Goal: Contribute content: Contribute content

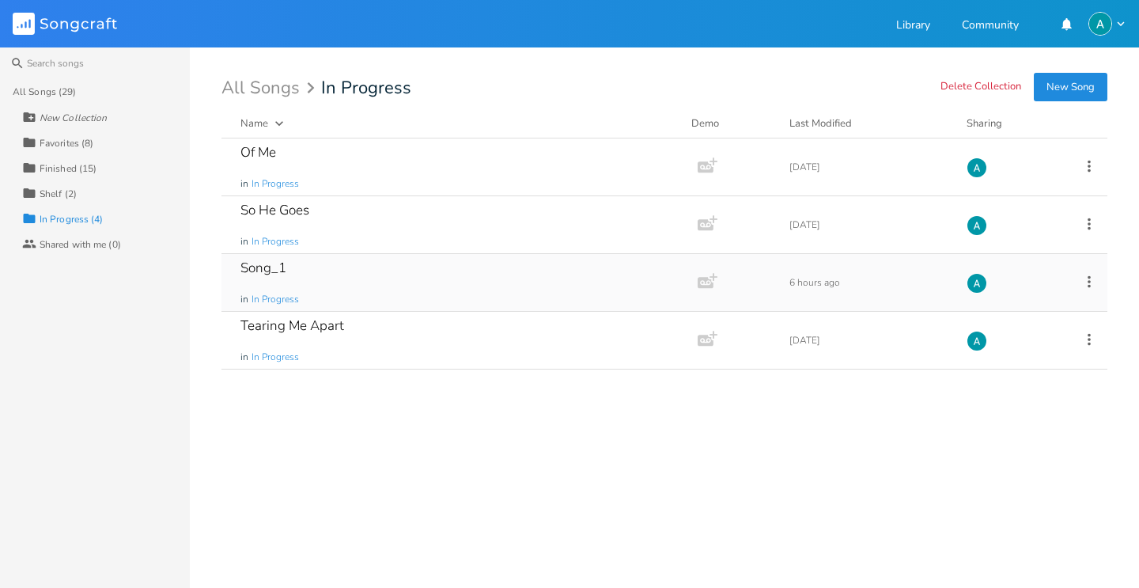
click at [372, 282] on div "Song_1 in In Progress" at bounding box center [457, 282] width 432 height 57
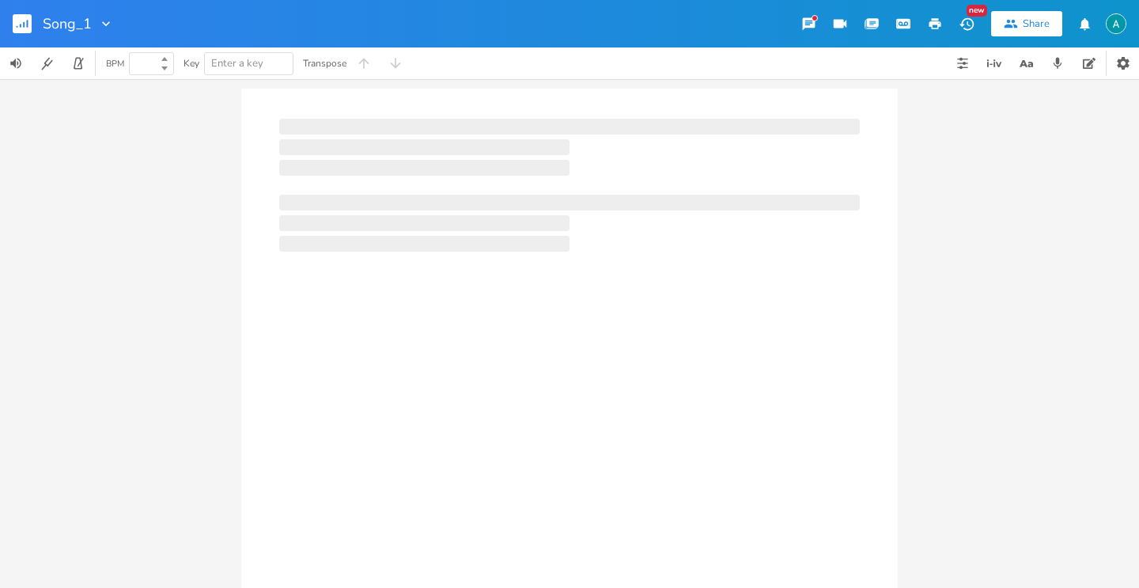
type input "100"
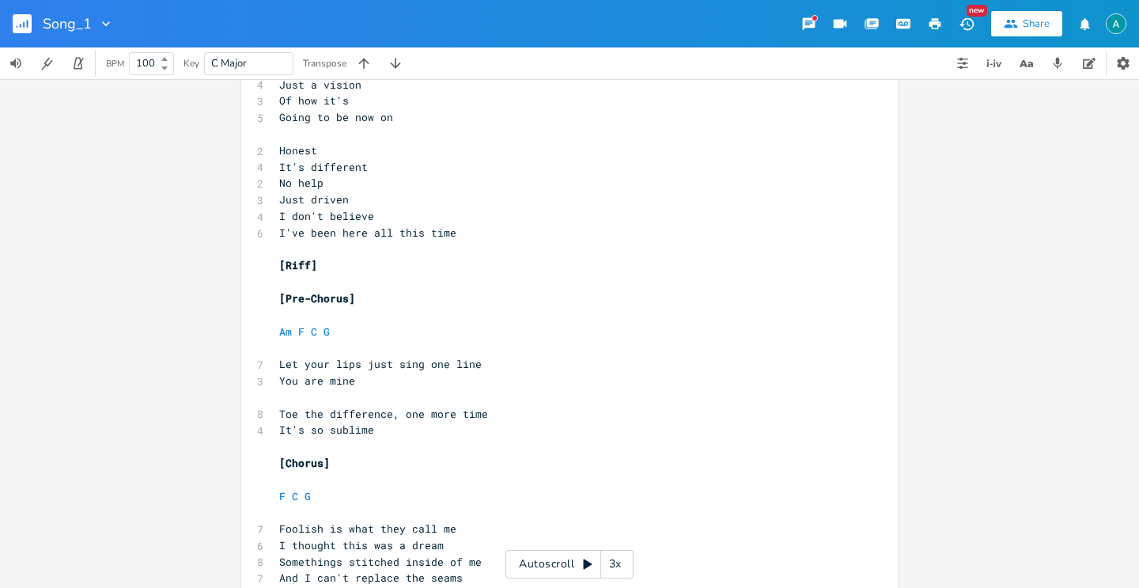
scroll to position [236, 0]
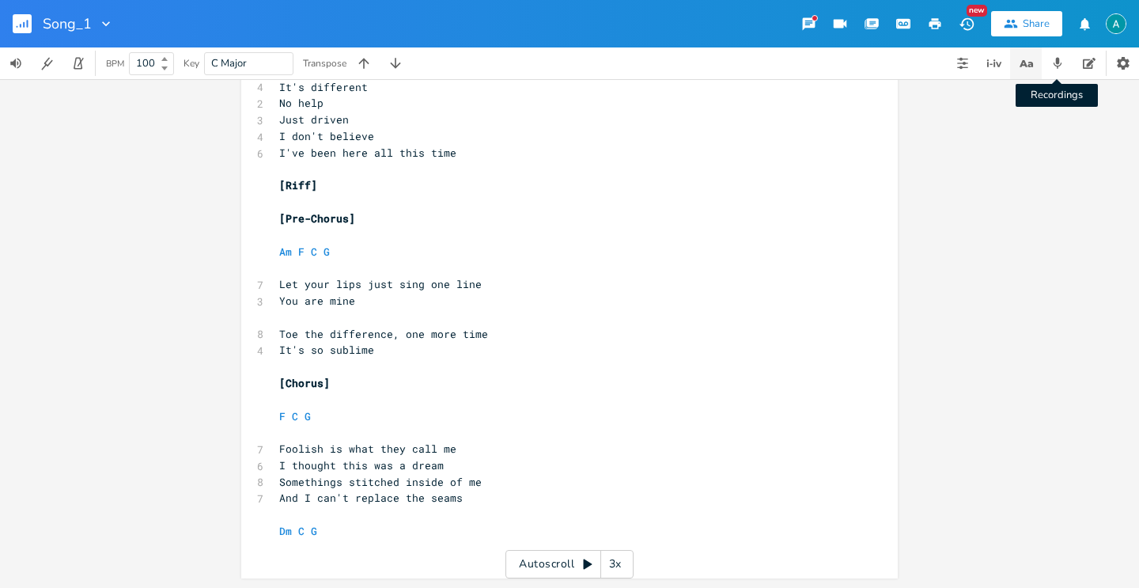
drag, startPoint x: 1042, startPoint y: 73, endPoint x: 1030, endPoint y: 74, distance: 12.0
click at [1038, 73] on div "Recordings" at bounding box center [1026, 63] width 158 height 32
click at [1027, 54] on icon "button" at bounding box center [1027, 64] width 20 height 20
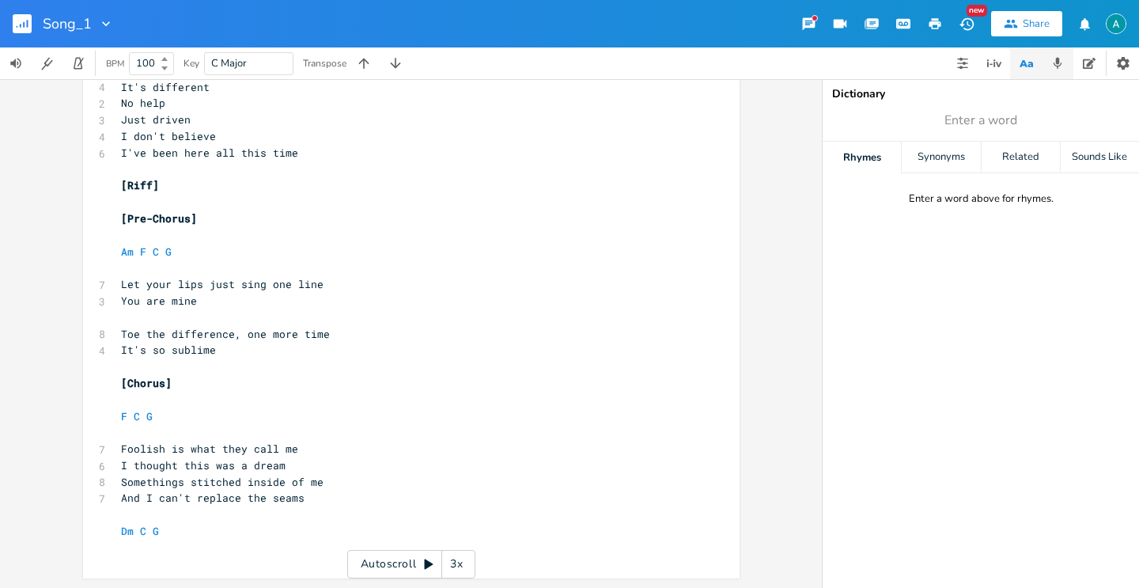
click at [1051, 66] on icon "button" at bounding box center [1058, 63] width 14 height 14
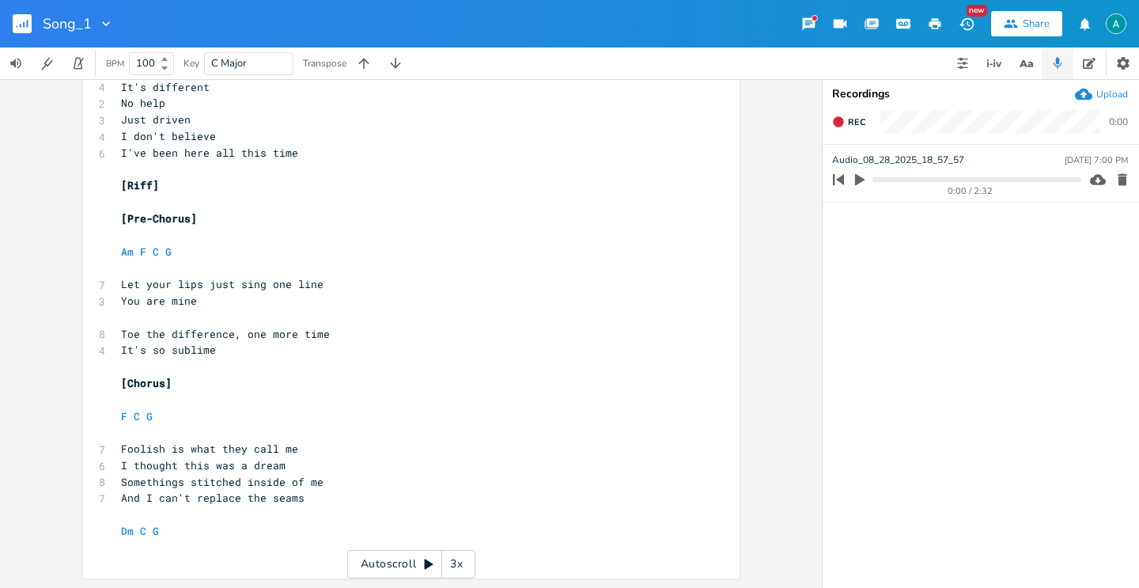
click at [1096, 94] on div "Upload" at bounding box center [1101, 93] width 53 height 17
click at [861, 180] on icon "button" at bounding box center [859, 180] width 9 height 12
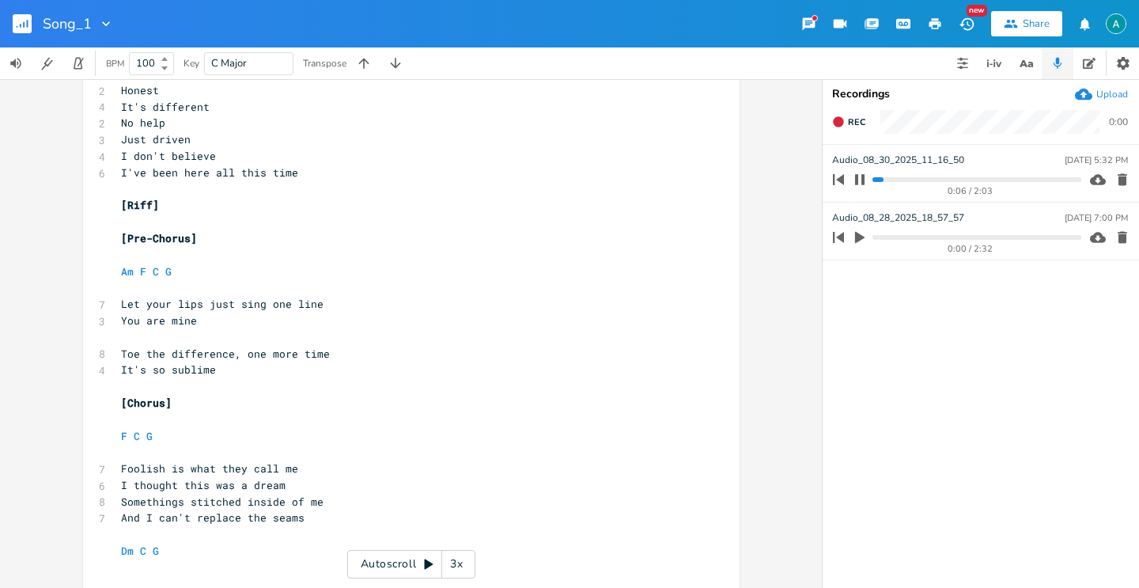
scroll to position [0, 0]
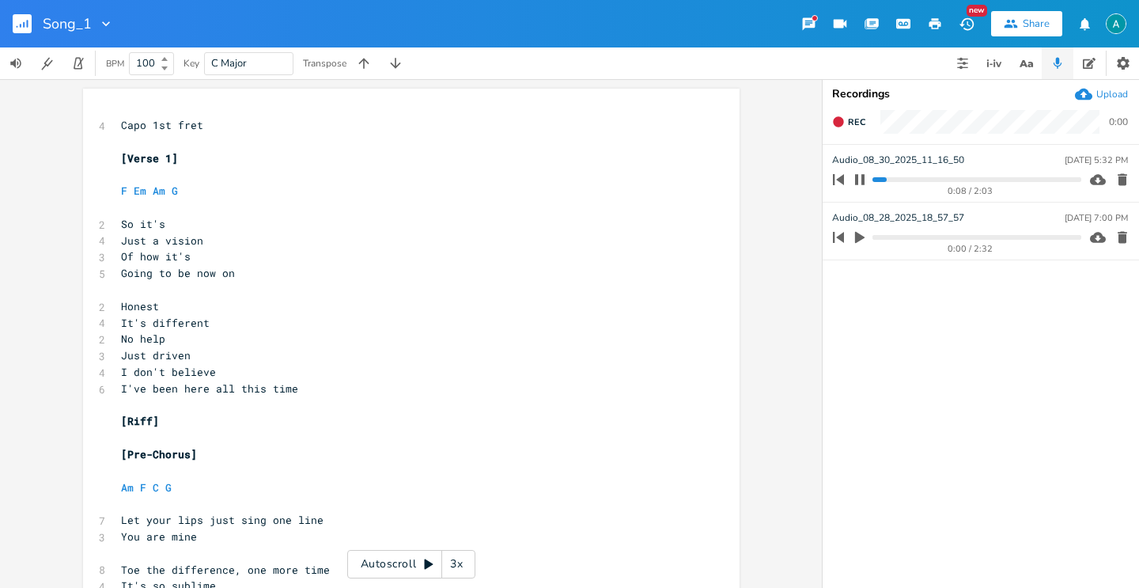
click at [1026, 181] on progress at bounding box center [977, 179] width 208 height 5
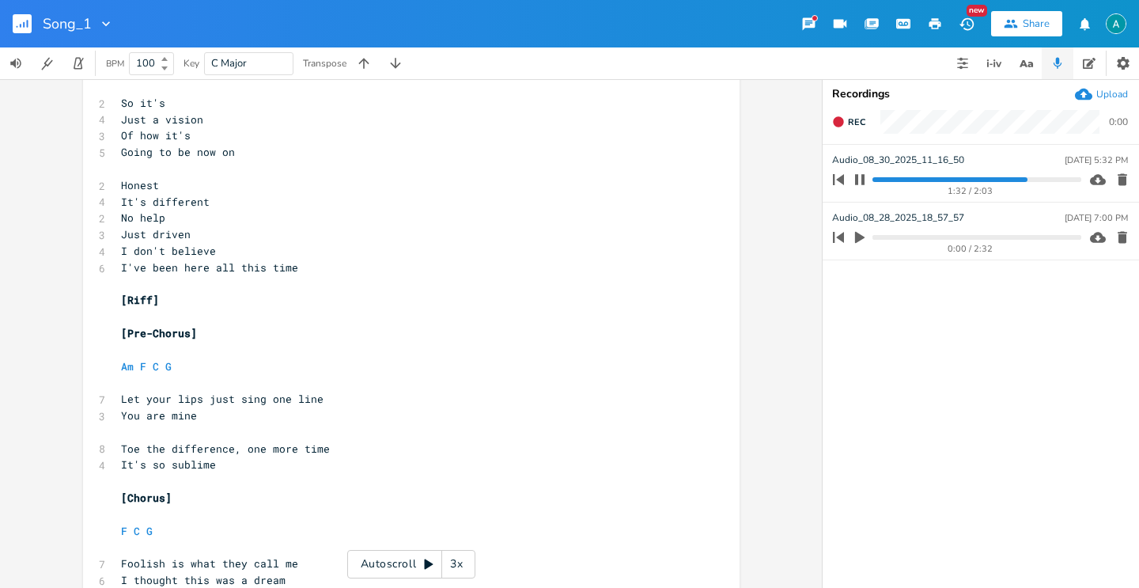
scroll to position [236, 0]
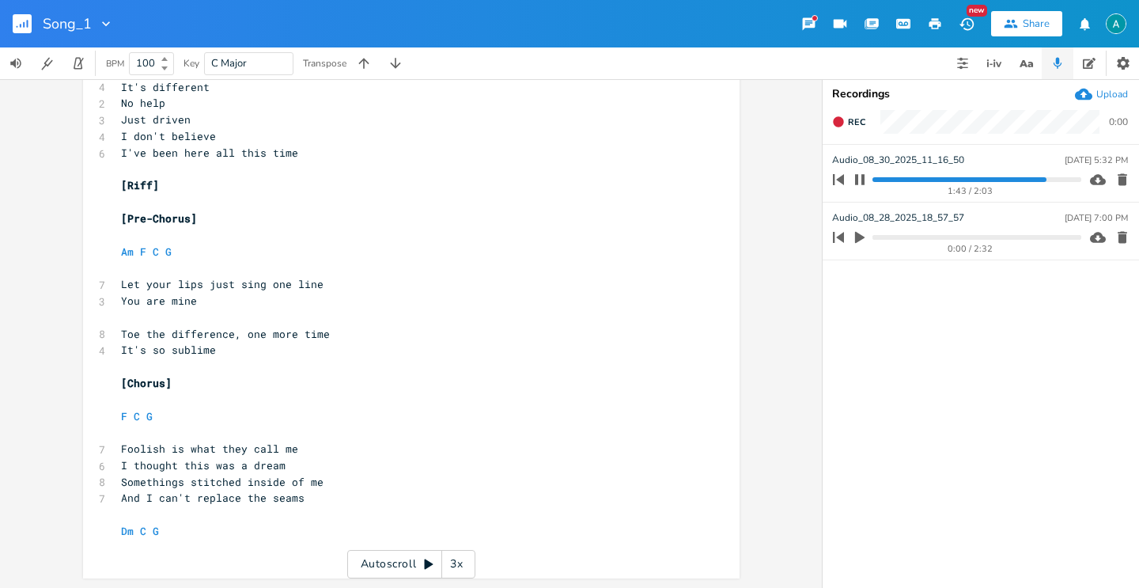
click at [212, 540] on pre "​" at bounding box center [403, 548] width 571 height 17
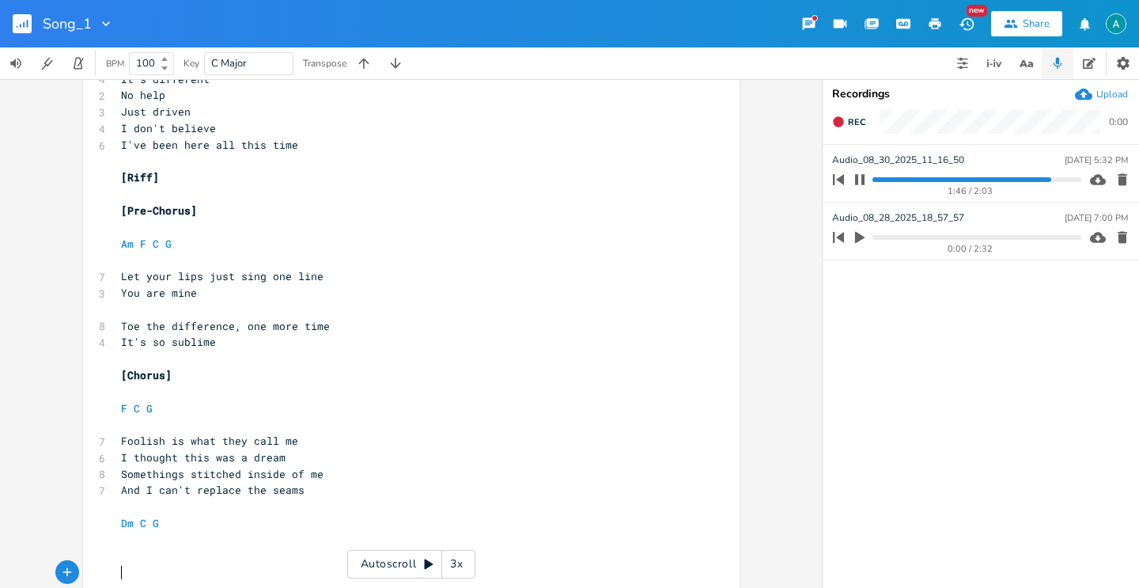
scroll to position [268, 0]
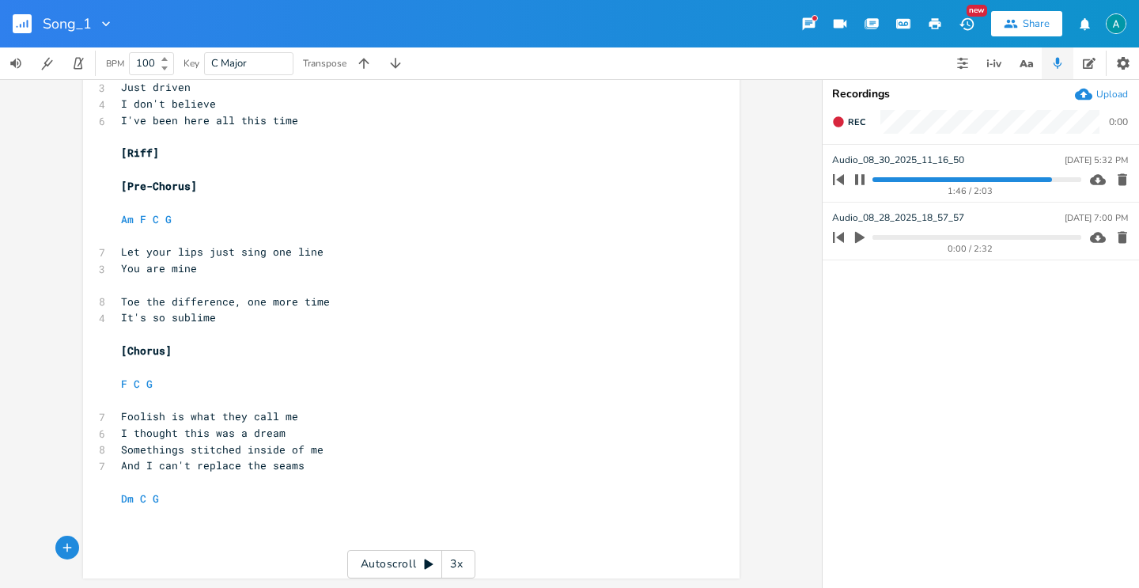
click at [170, 519] on pre "​" at bounding box center [403, 515] width 571 height 17
click at [161, 531] on pre "​" at bounding box center [403, 532] width 571 height 17
type textarea "So long to my friends"
type textarea "So long to the f"
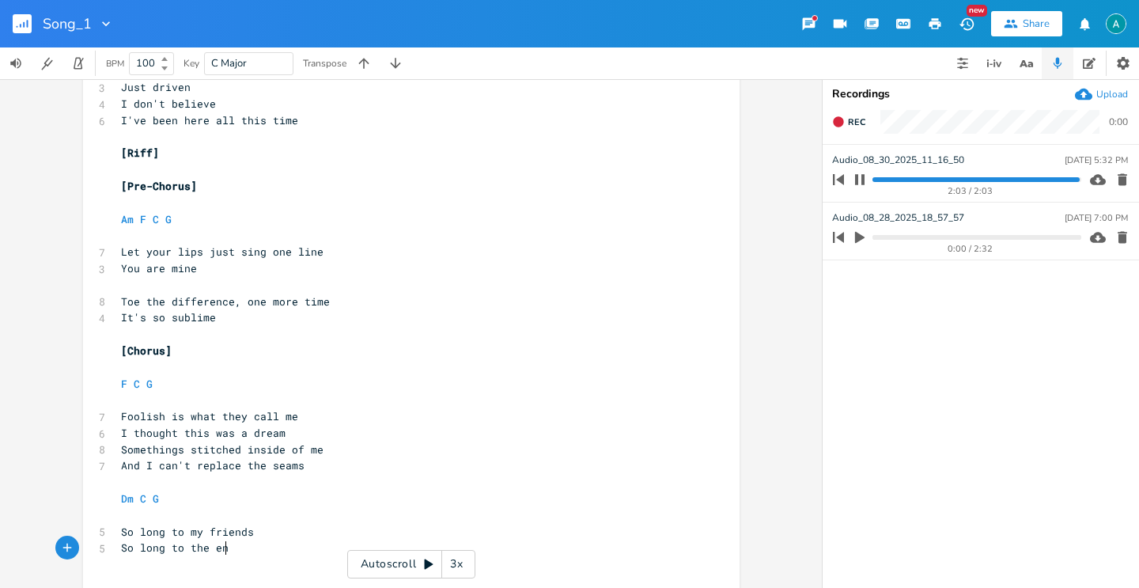
type textarea "end"
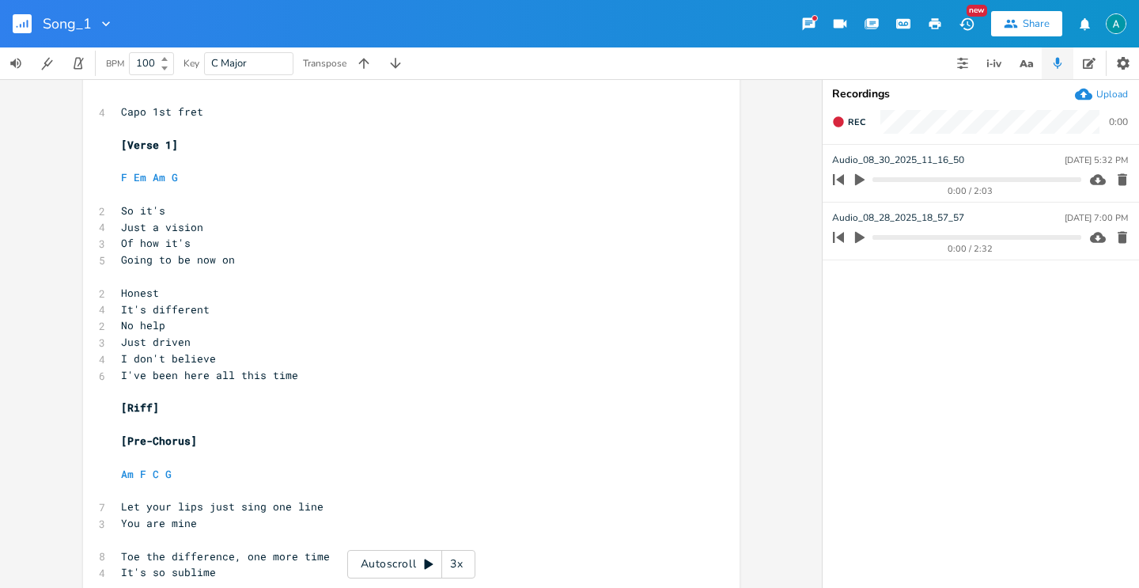
scroll to position [0, 0]
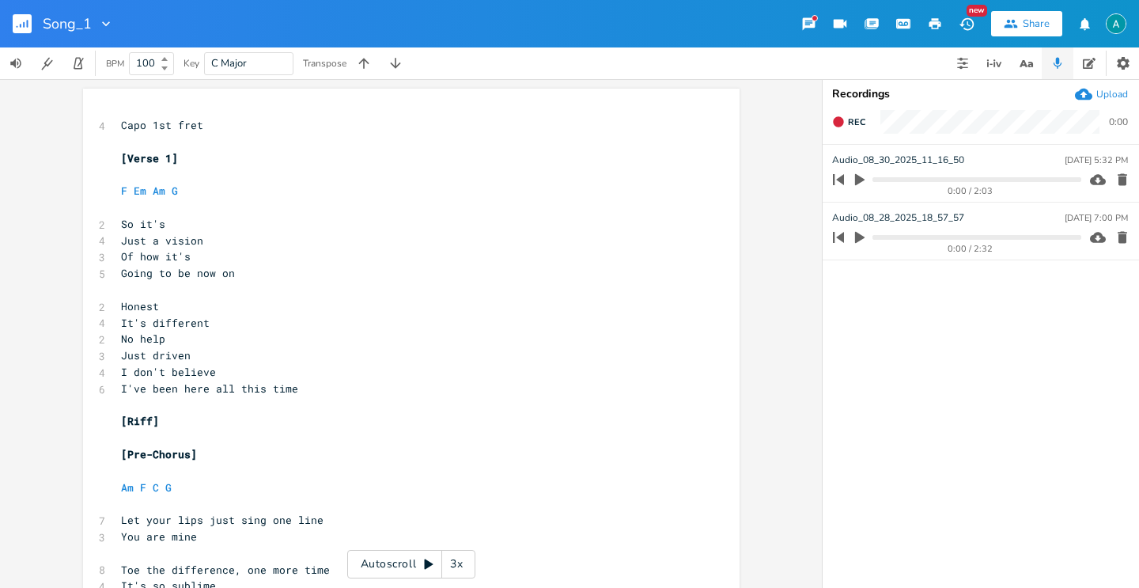
click at [392, 555] on div "Autoscroll 3x" at bounding box center [411, 564] width 128 height 28
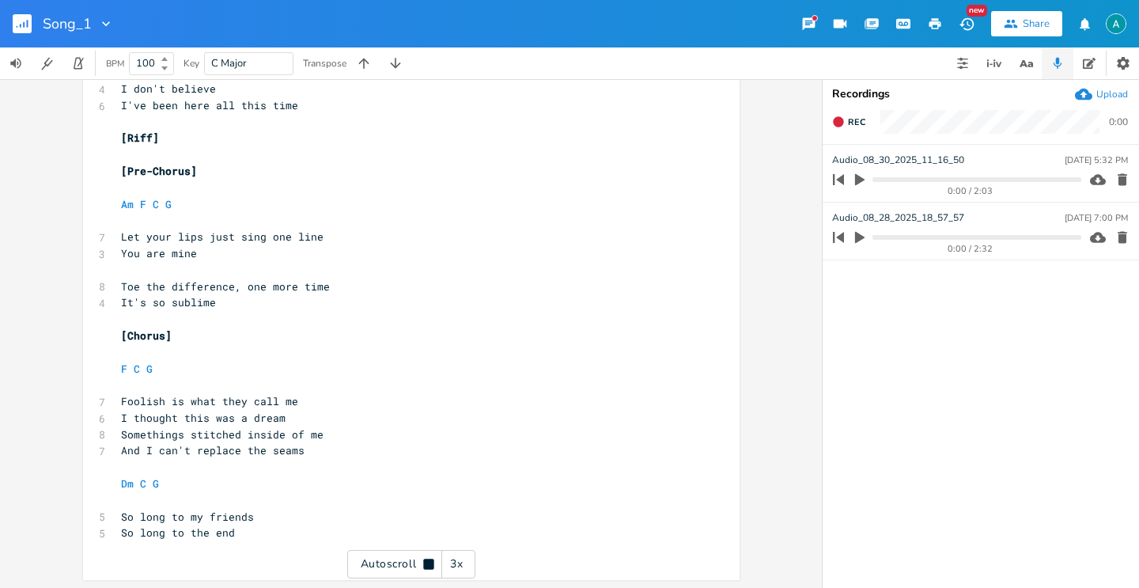
scroll to position [285, 0]
click at [142, 475] on span "Dm C G" at bounding box center [140, 482] width 38 height 14
type textarea "Am"
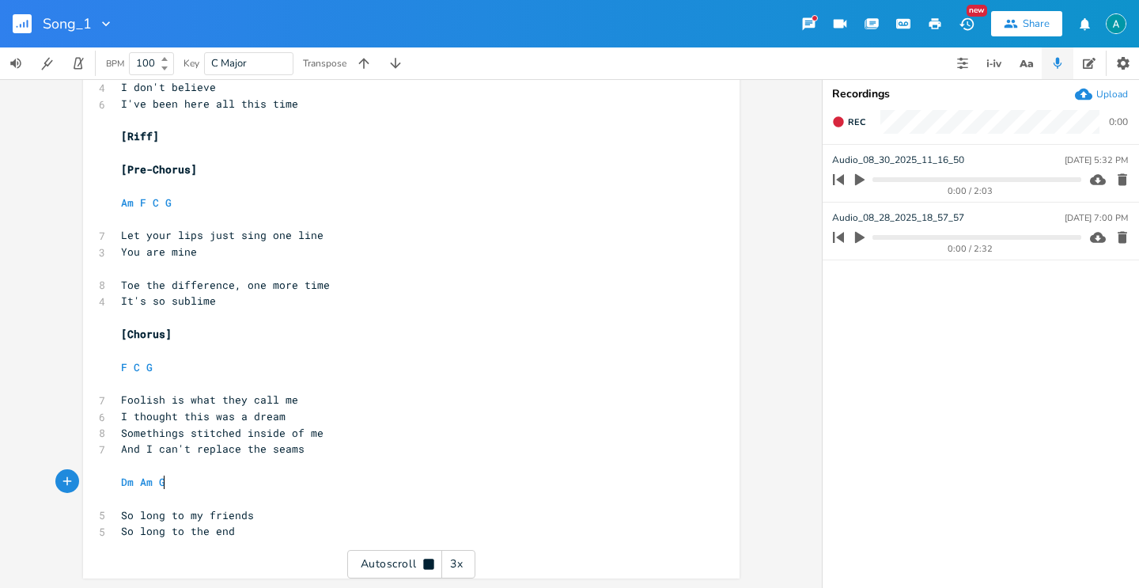
click at [302, 490] on pre "Dm Am G" at bounding box center [403, 482] width 571 height 17
